Goal: Navigation & Orientation: Understand site structure

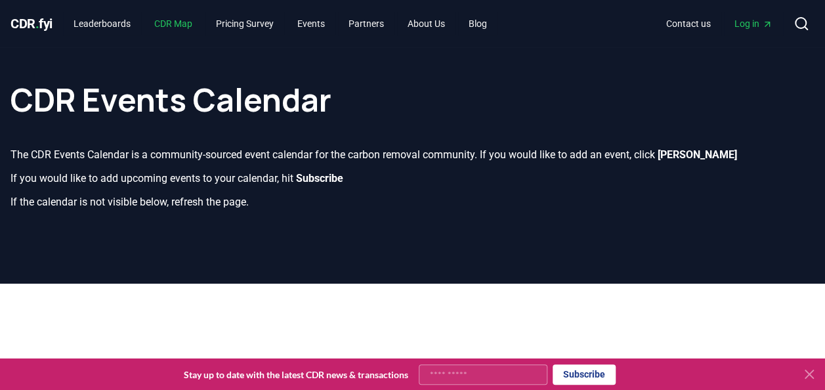
click at [165, 22] on link "CDR Map" at bounding box center [173, 24] width 59 height 24
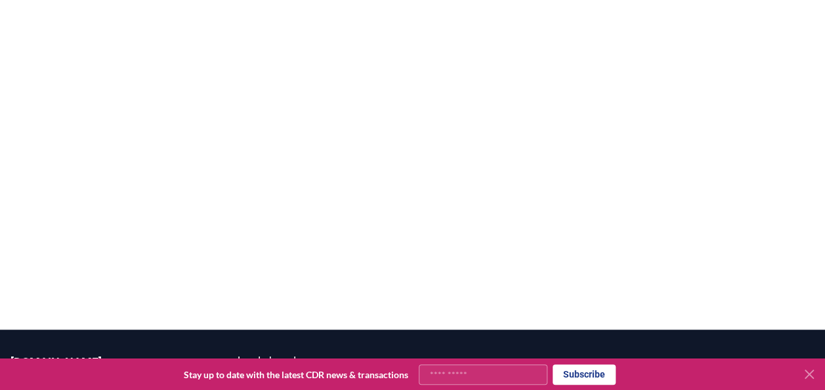
scroll to position [213, 0]
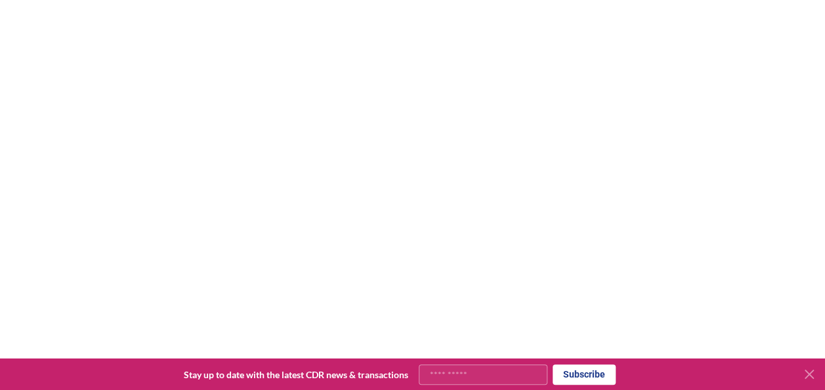
drag, startPoint x: 820, startPoint y: 85, endPoint x: 820, endPoint y: 39, distance: 46.6
click at [820, 39] on div at bounding box center [412, 137] width 825 height 390
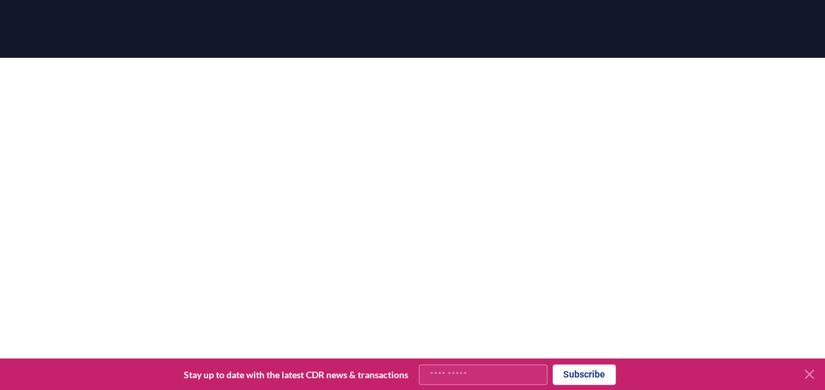
scroll to position [0, 0]
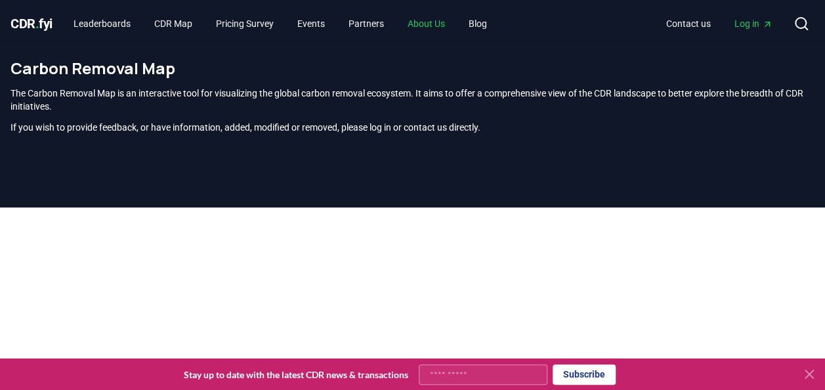
click at [433, 16] on link "About Us" at bounding box center [426, 24] width 58 height 24
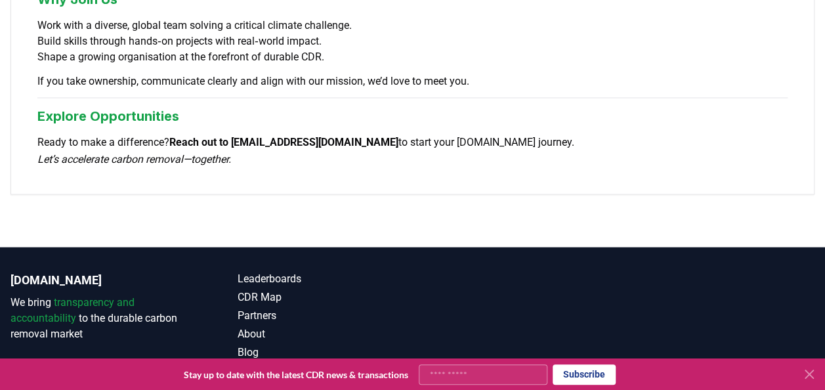
scroll to position [1245, 0]
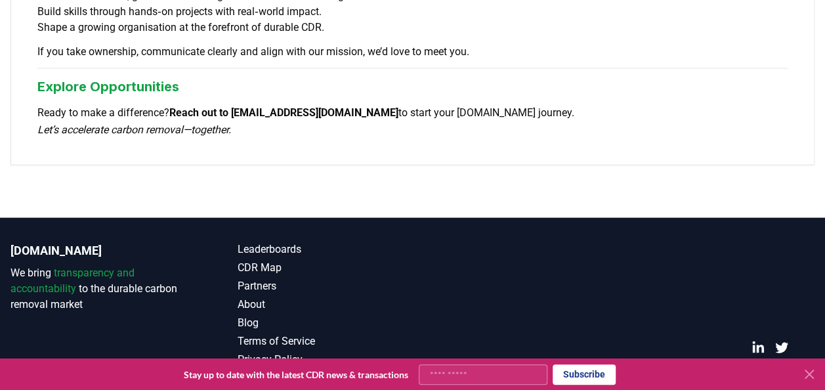
click at [806, 371] on icon at bounding box center [809, 374] width 8 height 8
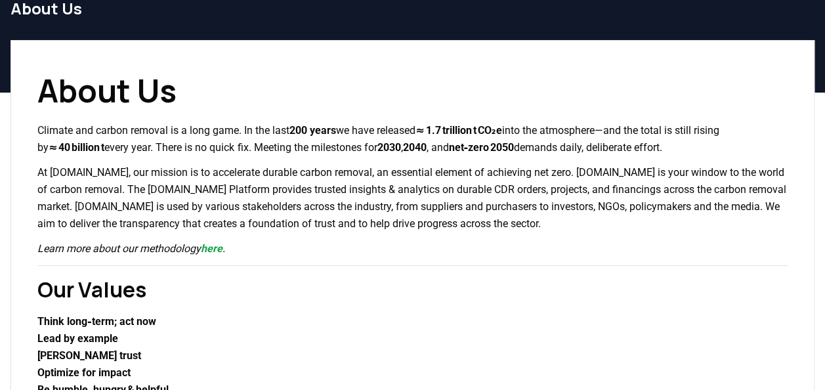
scroll to position [0, 0]
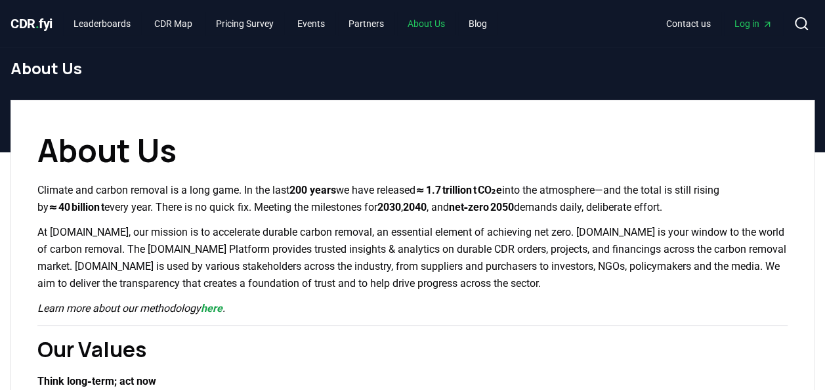
click at [436, 27] on link "About Us" at bounding box center [426, 24] width 58 height 24
click at [386, 25] on link "Partners" at bounding box center [366, 24] width 56 height 24
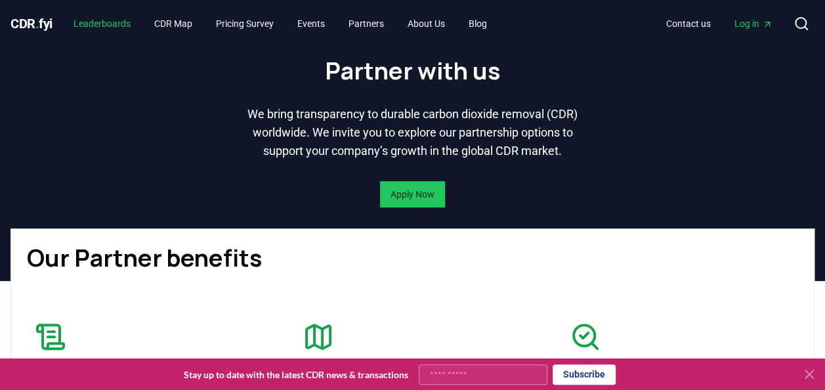
click at [128, 22] on link "Leaderboards" at bounding box center [102, 24] width 78 height 24
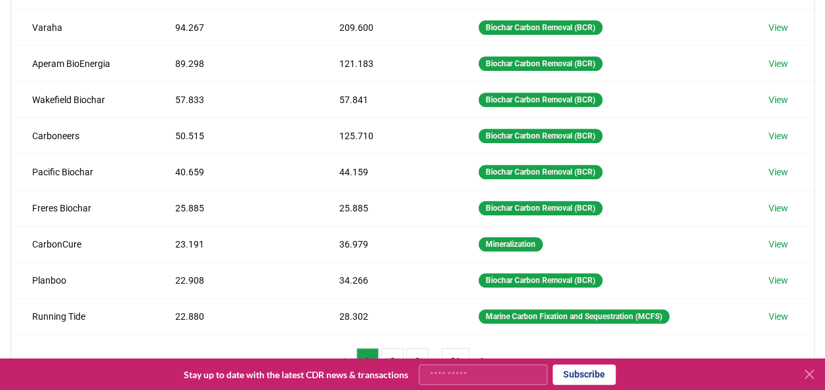
scroll to position [262, 0]
